Goal: Find specific page/section

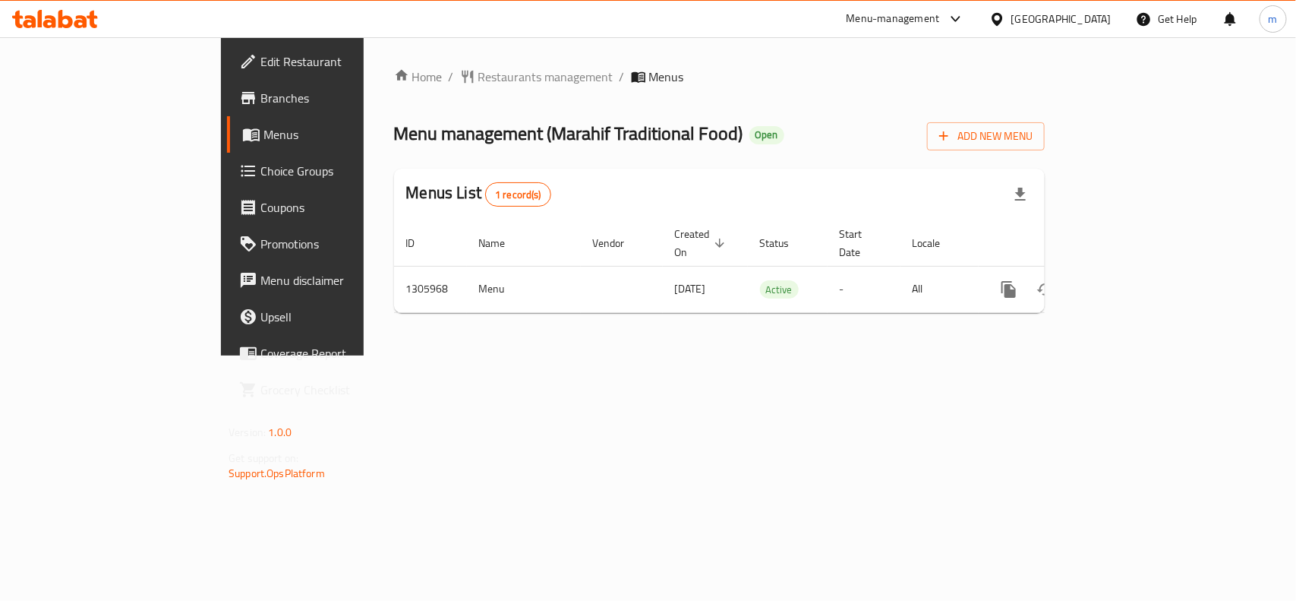
click at [1088, 17] on div "[GEOGRAPHIC_DATA]" at bounding box center [1062, 19] width 100 height 17
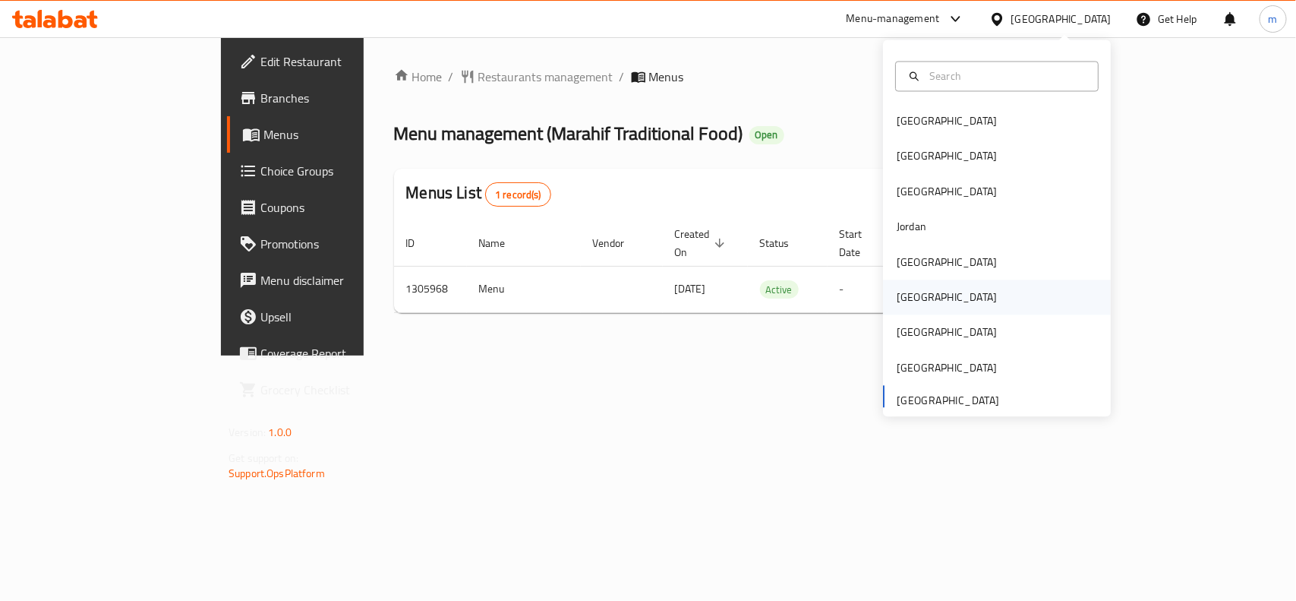
click at [905, 294] on div "[GEOGRAPHIC_DATA]" at bounding box center [947, 297] width 100 height 17
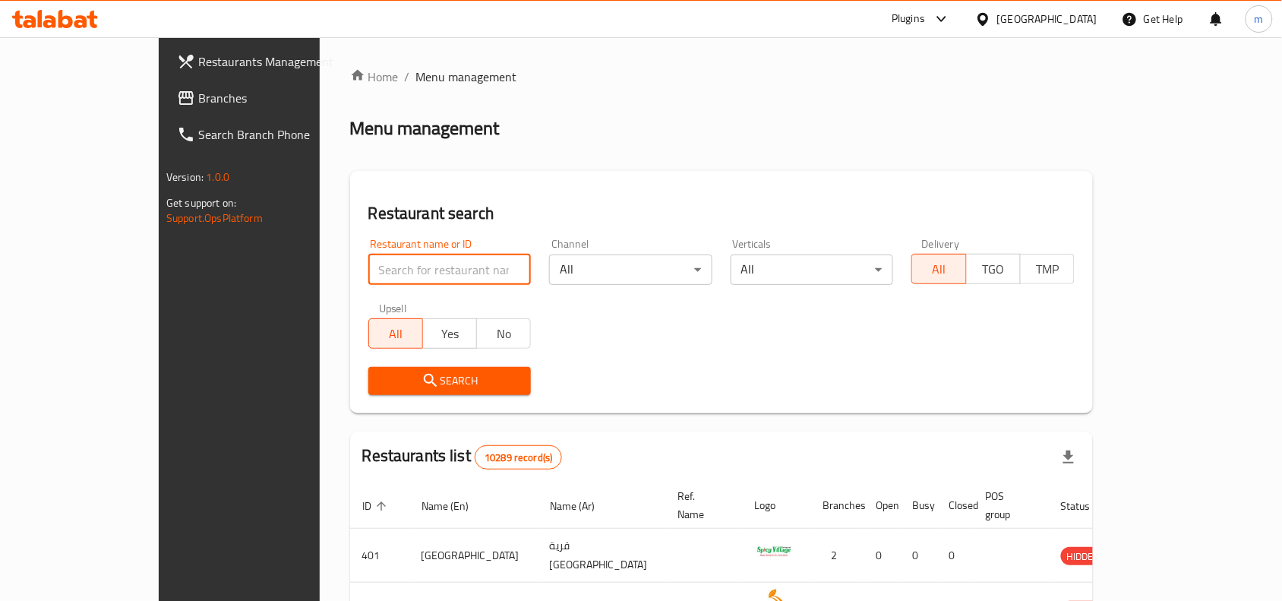
click at [368, 264] on input "search" at bounding box center [449, 269] width 163 height 30
paste input "724696"
type input "724696"
click button "Search" at bounding box center [449, 381] width 163 height 28
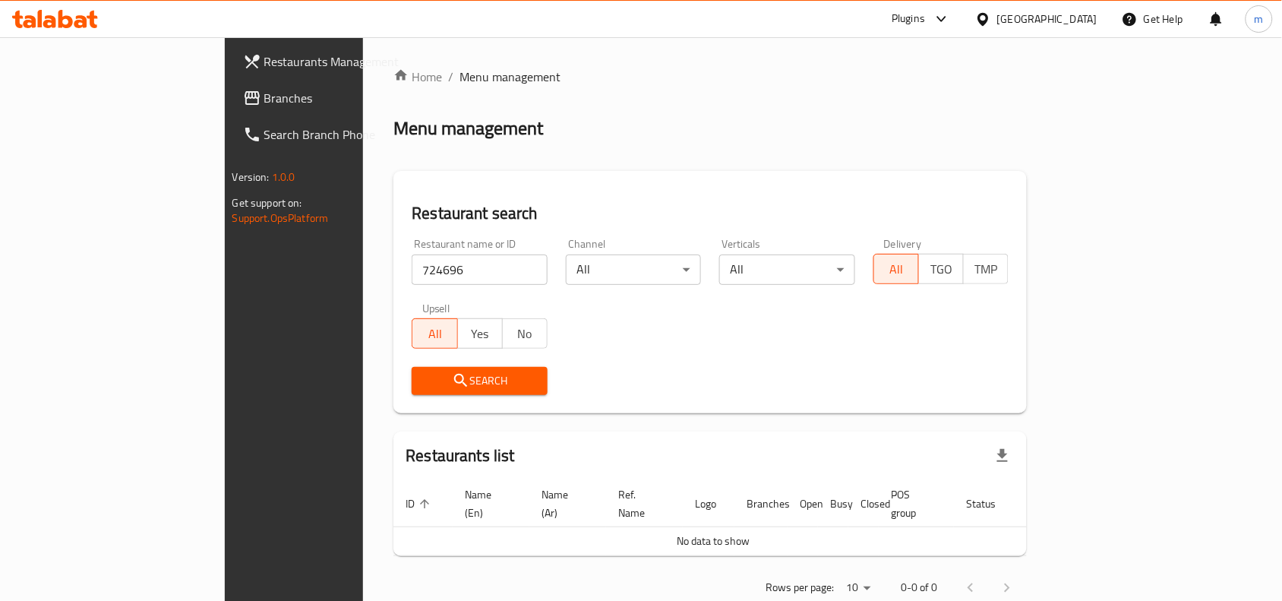
click at [231, 87] on link "Branches" at bounding box center [335, 98] width 208 height 36
